Goal: Answer question/provide support: Share knowledge or assist other users

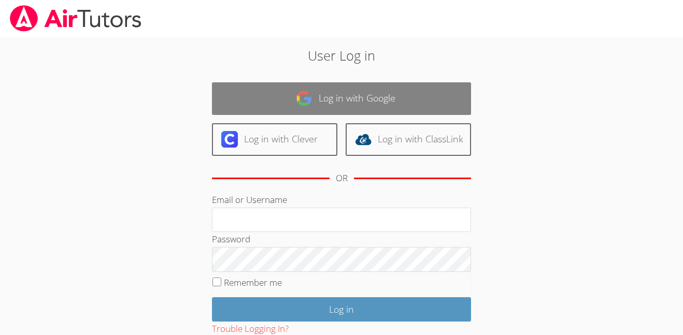
click at [425, 104] on link "Log in with Google" at bounding box center [341, 98] width 259 height 33
click at [423, 104] on link "Log in with Google" at bounding box center [341, 98] width 259 height 33
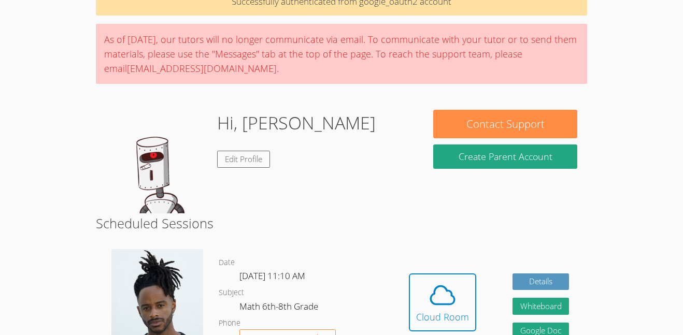
scroll to position [59, 0]
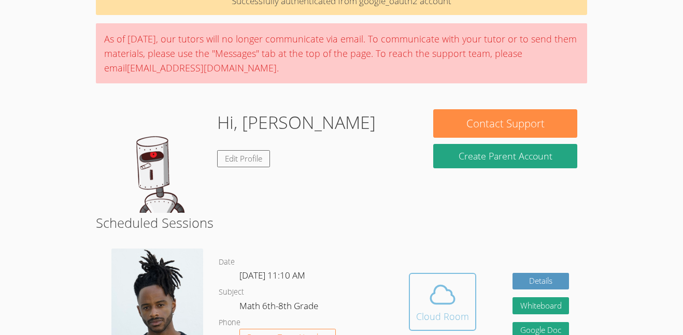
click at [438, 301] on icon at bounding box center [442, 294] width 29 height 29
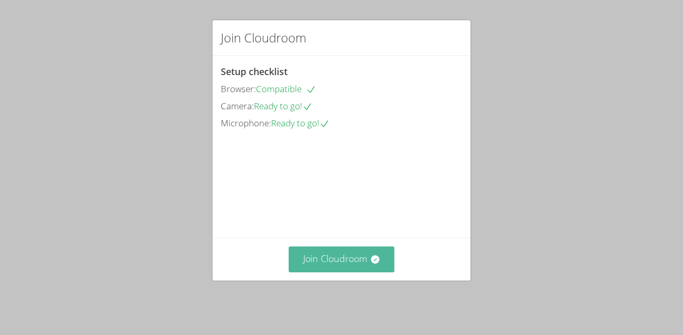
click at [359, 264] on button "Join Cloudroom" at bounding box center [342, 259] width 106 height 25
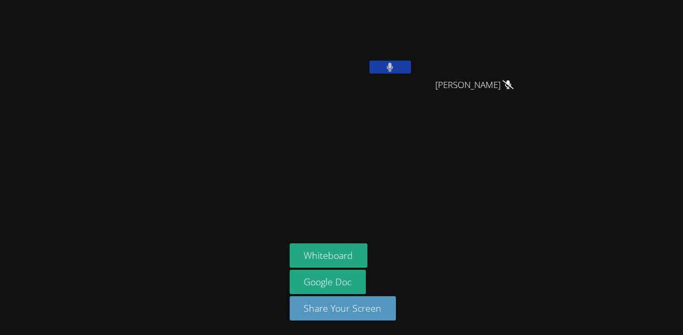
click at [382, 75] on div at bounding box center [389, 69] width 41 height 16
click at [381, 67] on button at bounding box center [389, 67] width 41 height 13
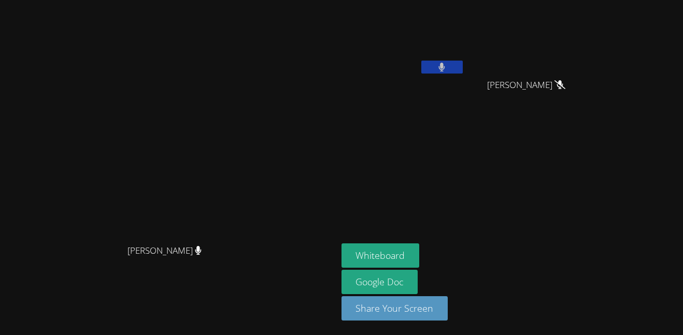
click at [445, 68] on icon at bounding box center [441, 67] width 7 height 9
click at [447, 67] on icon at bounding box center [441, 67] width 11 height 9
click at [463, 67] on button at bounding box center [441, 67] width 41 height 13
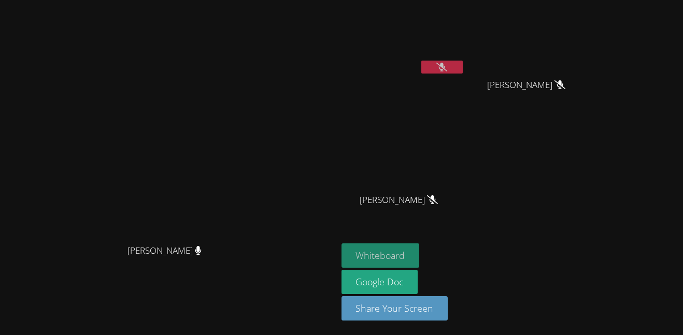
click at [420, 255] on button "Whiteboard" at bounding box center [380, 256] width 78 height 24
click at [447, 68] on icon at bounding box center [441, 67] width 11 height 9
click at [445, 67] on icon at bounding box center [441, 67] width 7 height 9
click at [447, 68] on icon at bounding box center [441, 67] width 11 height 9
click at [445, 68] on icon at bounding box center [442, 67] width 6 height 9
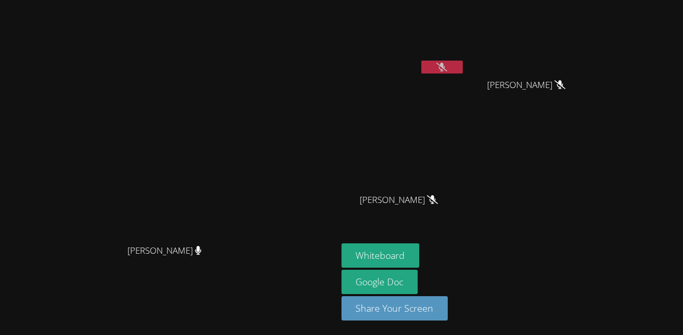
click at [447, 67] on icon at bounding box center [441, 67] width 11 height 9
click at [463, 64] on button at bounding box center [441, 67] width 41 height 13
click at [447, 67] on icon at bounding box center [441, 67] width 11 height 9
click at [463, 73] on button at bounding box center [441, 67] width 41 height 13
click at [463, 63] on button at bounding box center [441, 67] width 41 height 13
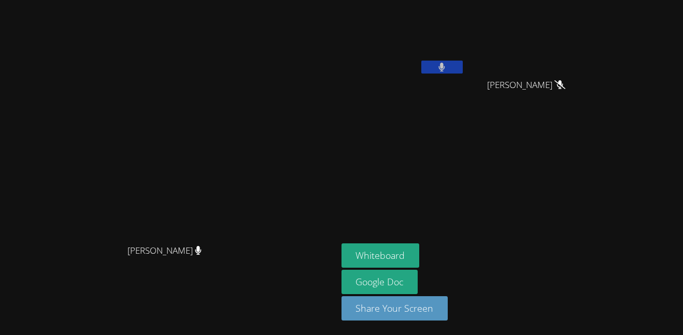
click at [463, 71] on button at bounding box center [441, 67] width 41 height 13
click at [447, 67] on icon at bounding box center [441, 67] width 11 height 9
click at [445, 67] on icon at bounding box center [442, 67] width 6 height 9
click at [447, 71] on icon at bounding box center [441, 67] width 11 height 9
click at [445, 70] on icon at bounding box center [441, 67] width 7 height 9
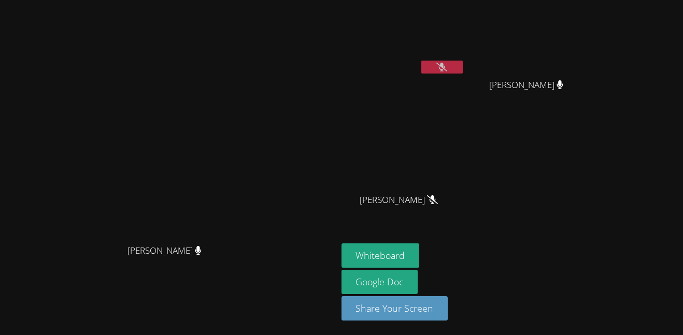
click at [447, 71] on icon at bounding box center [441, 67] width 11 height 9
click at [463, 71] on button at bounding box center [441, 67] width 41 height 13
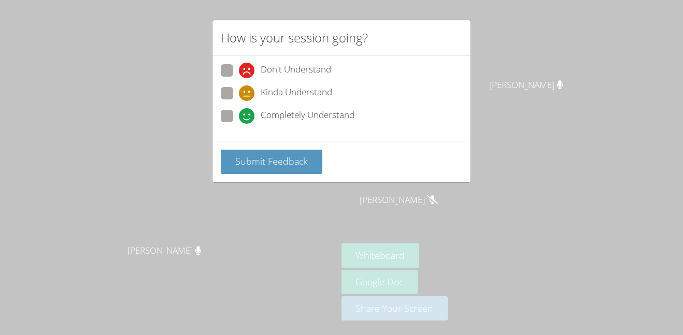
click at [296, 115] on span "Completely Understand" at bounding box center [308, 116] width 94 height 16
click at [248, 115] on input "Completely Understand" at bounding box center [243, 114] width 9 height 9
radio input "true"
click at [293, 163] on span "Submit Feedback" at bounding box center [271, 161] width 73 height 12
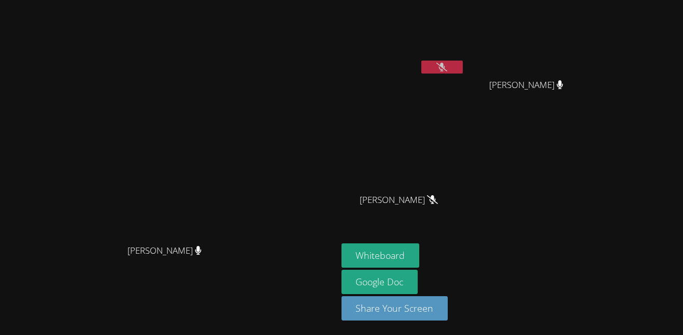
click at [447, 68] on icon at bounding box center [441, 67] width 11 height 9
click at [445, 68] on icon at bounding box center [441, 67] width 7 height 9
click at [447, 66] on icon at bounding box center [441, 67] width 11 height 9
click at [463, 66] on button at bounding box center [441, 67] width 41 height 13
click at [463, 69] on button at bounding box center [441, 67] width 41 height 13
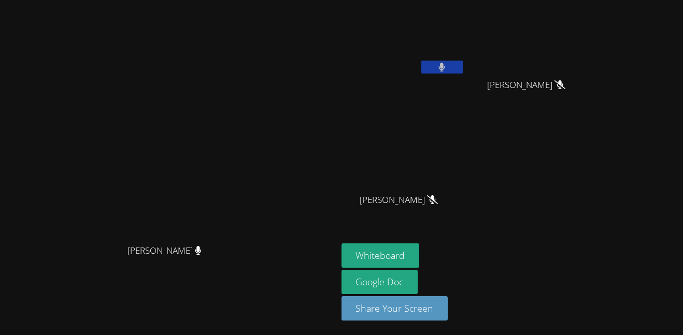
click at [463, 66] on button at bounding box center [441, 67] width 41 height 13
